Goal: Information Seeking & Learning: Learn about a topic

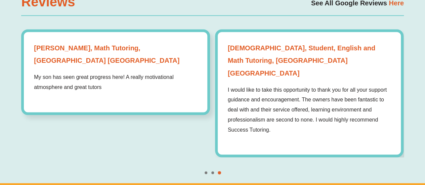
scroll to position [1824, 0]
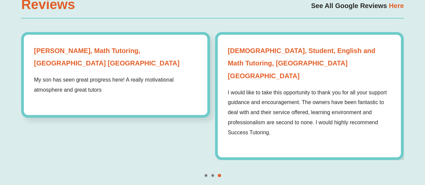
click at [211, 158] on div "Reviews See All Google Reviews Here [PERSON_NAME], Parent, English Tutoring, [G…" at bounding box center [212, 81] width 383 height 207
click at [212, 174] on span "Go to slide 2" at bounding box center [212, 175] width 3 height 3
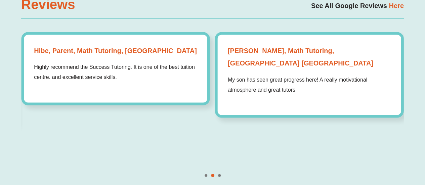
click at [204, 174] on div at bounding box center [212, 175] width 383 height 3
click at [205, 174] on span "Go to slide 1" at bounding box center [206, 175] width 3 height 3
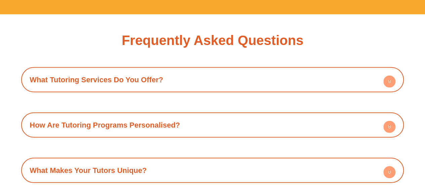
scroll to position [2237, 0]
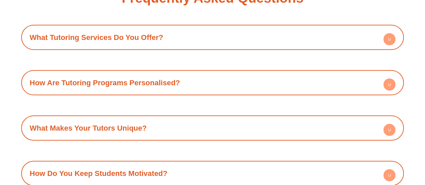
click at [209, 74] on div "How Are Tutoring Programs Personalised?" at bounding box center [213, 83] width 376 height 18
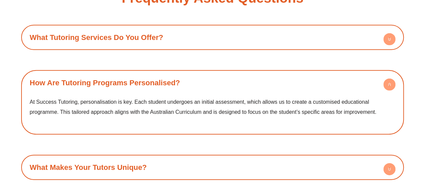
click at [209, 74] on div "How Are Tutoring Programs Personalised?" at bounding box center [213, 83] width 376 height 18
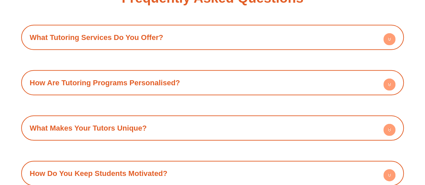
click at [221, 74] on div "How Are Tutoring Programs Personalised?" at bounding box center [213, 83] width 376 height 18
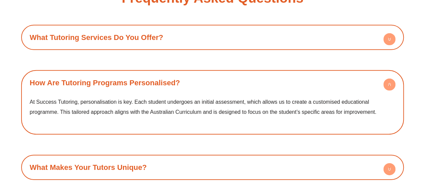
click at [221, 74] on div "How Are Tutoring Programs Personalised?" at bounding box center [213, 83] width 376 height 18
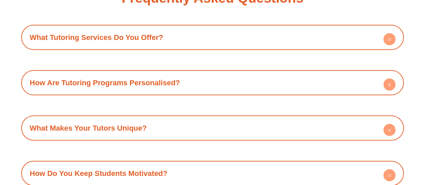
click at [221, 74] on div "How Are Tutoring Programs Personalised?" at bounding box center [213, 83] width 376 height 18
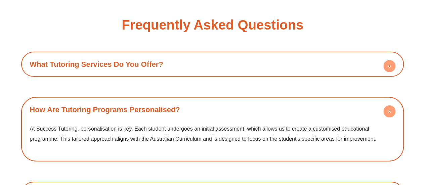
scroll to position [2210, 0]
click at [217, 55] on div "What Tutoring Services Do You Offer?" at bounding box center [213, 64] width 376 height 18
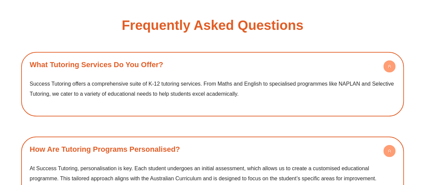
click at [217, 55] on div "What Tutoring Services Do You Offer?" at bounding box center [213, 64] width 376 height 18
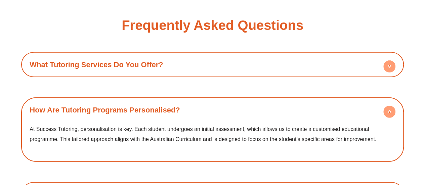
click at [220, 101] on div "How Are Tutoring Programs Personalised?" at bounding box center [213, 110] width 376 height 18
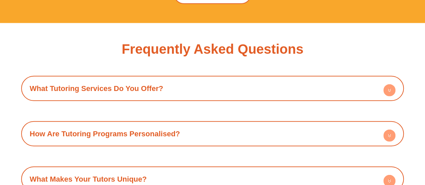
scroll to position [2186, 0]
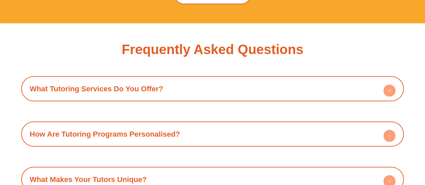
click at [232, 80] on div "What Tutoring Services Do You Offer?" at bounding box center [213, 89] width 376 height 18
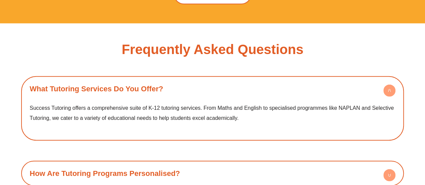
click at [232, 80] on div "What Tutoring Services Do You Offer?" at bounding box center [213, 89] width 376 height 18
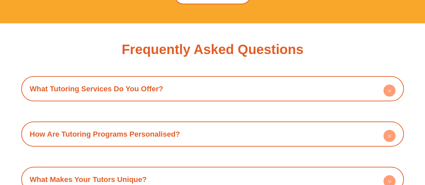
scroll to position [2229, 0]
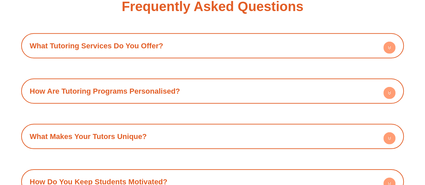
click at [220, 82] on div "How Are Tutoring Programs Personalised?" at bounding box center [213, 91] width 376 height 18
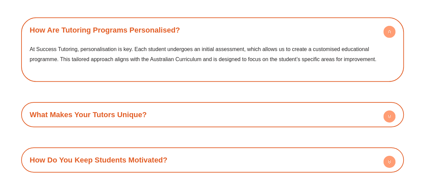
scroll to position [2290, 0]
click at [214, 105] on div "What Makes Your Tutors Unique?" at bounding box center [213, 114] width 376 height 18
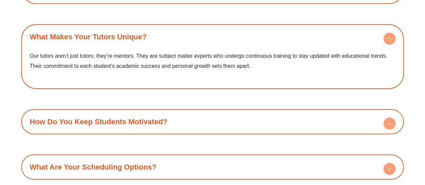
scroll to position [2368, 0]
click at [214, 112] on div "How Do You Keep Students Motivated?" at bounding box center [213, 121] width 376 height 18
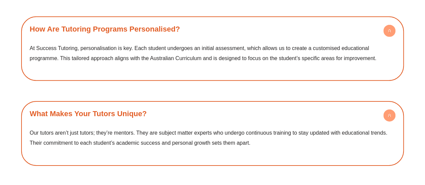
scroll to position [2291, 0]
